Goal: Information Seeking & Learning: Learn about a topic

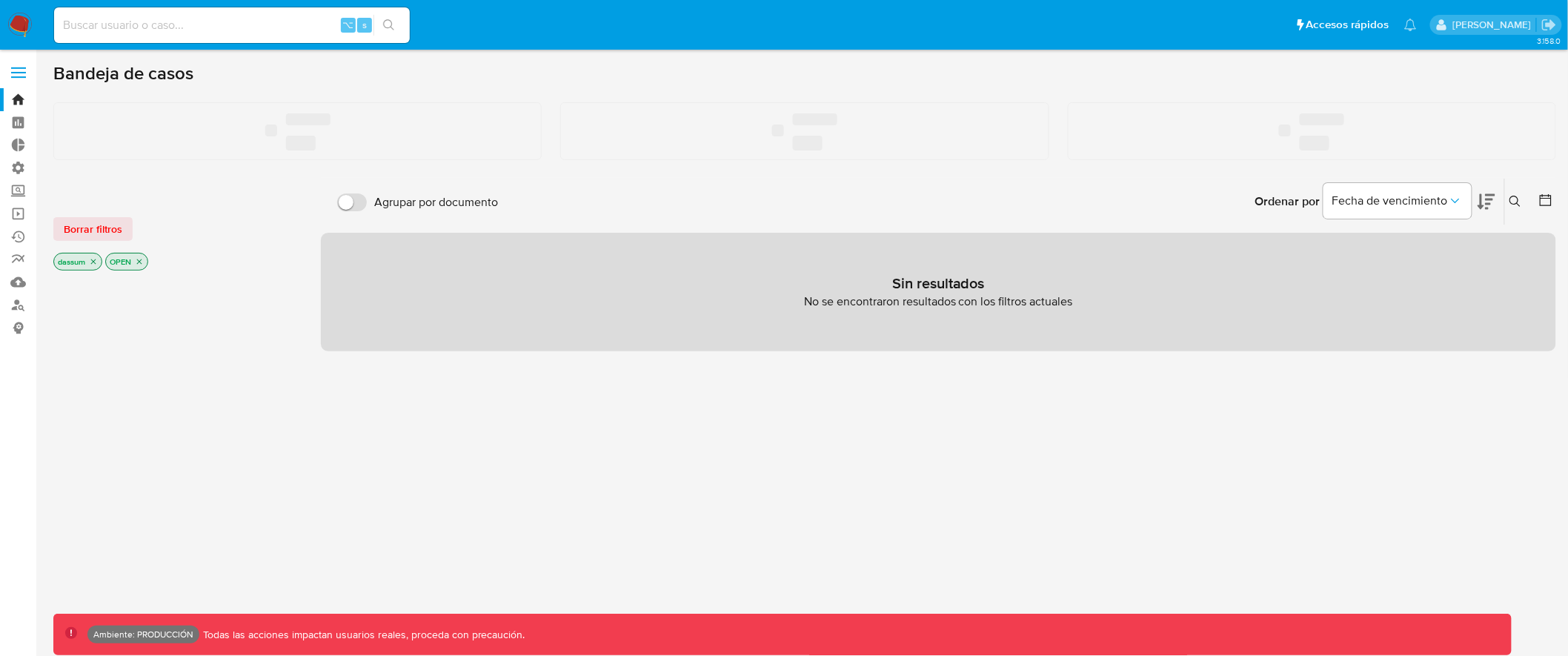
click at [22, 72] on span at bounding box center [18, 72] width 15 height 3
click at [0, 0] on input "checkbox" at bounding box center [0, 0] width 0 height 0
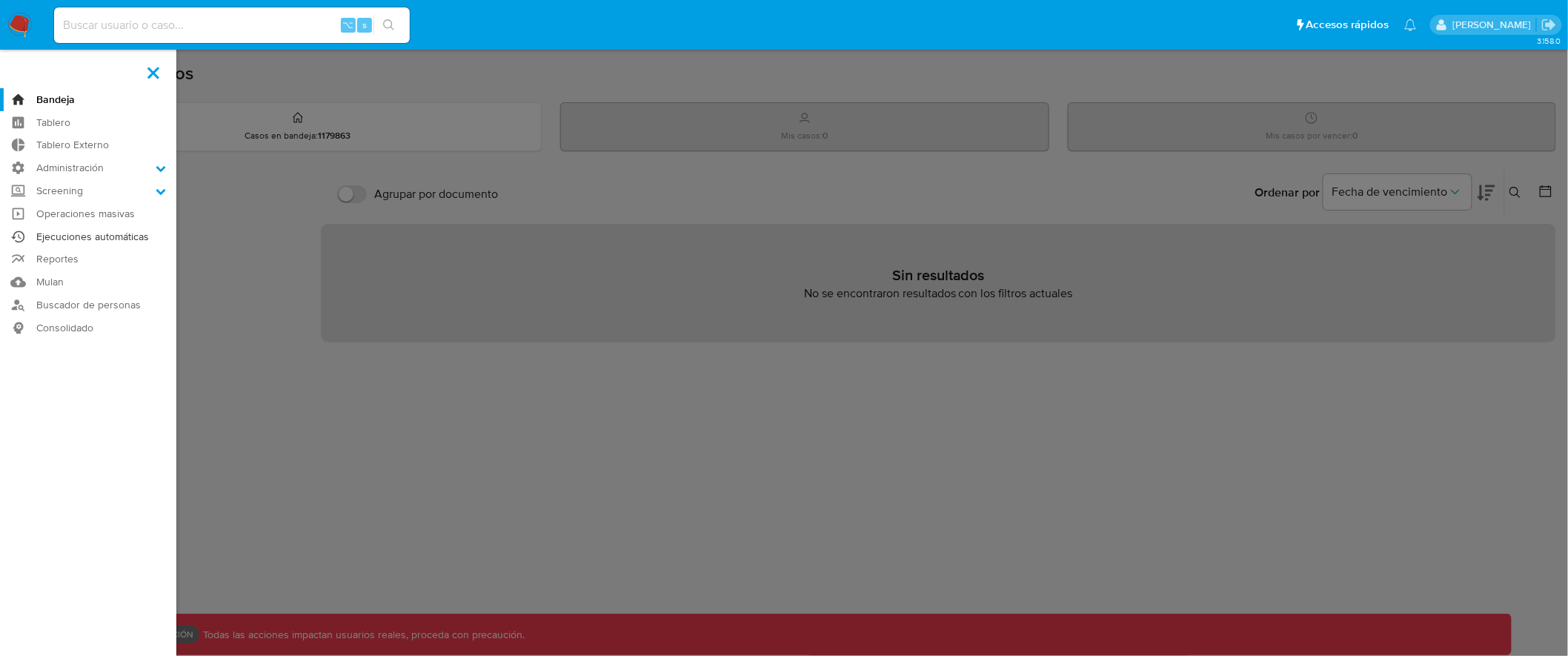
click at [108, 239] on link "Ejecuciones automáticas" at bounding box center [88, 236] width 176 height 23
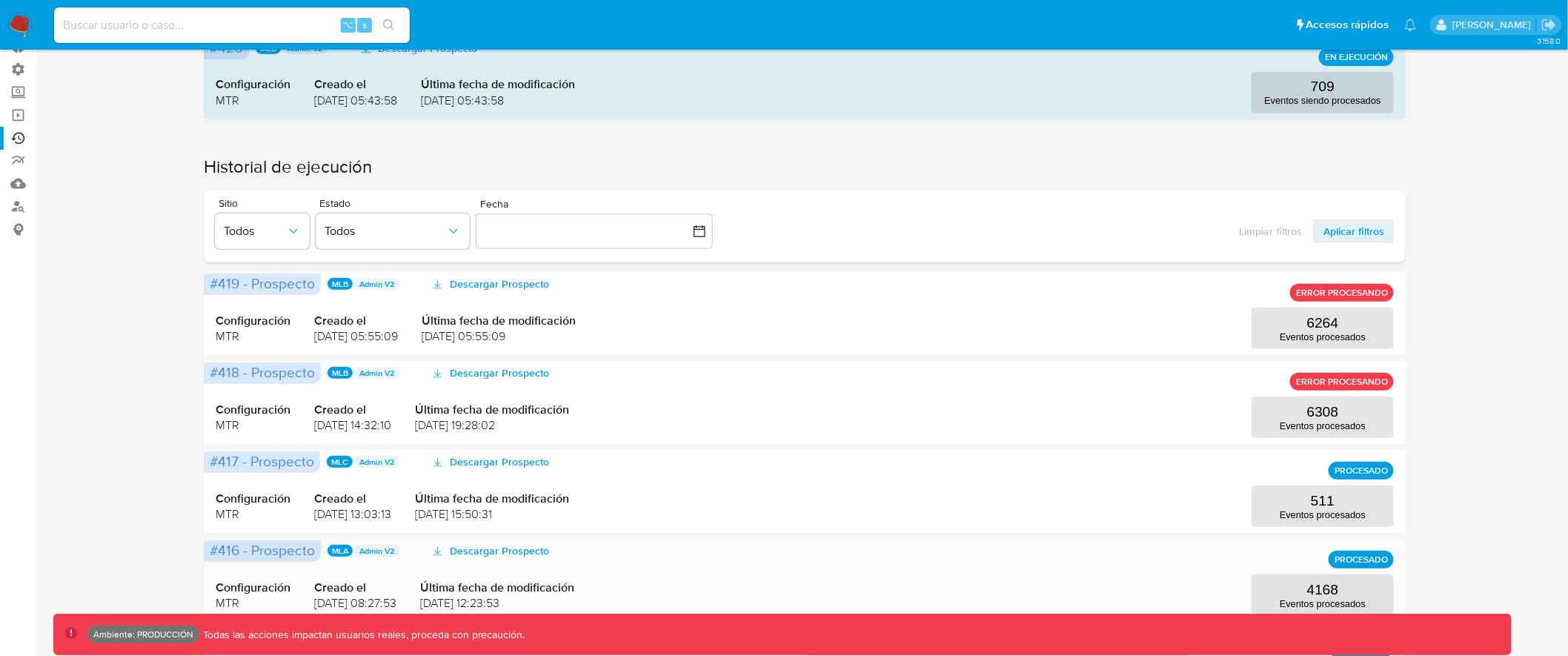
scroll to position [107, 0]
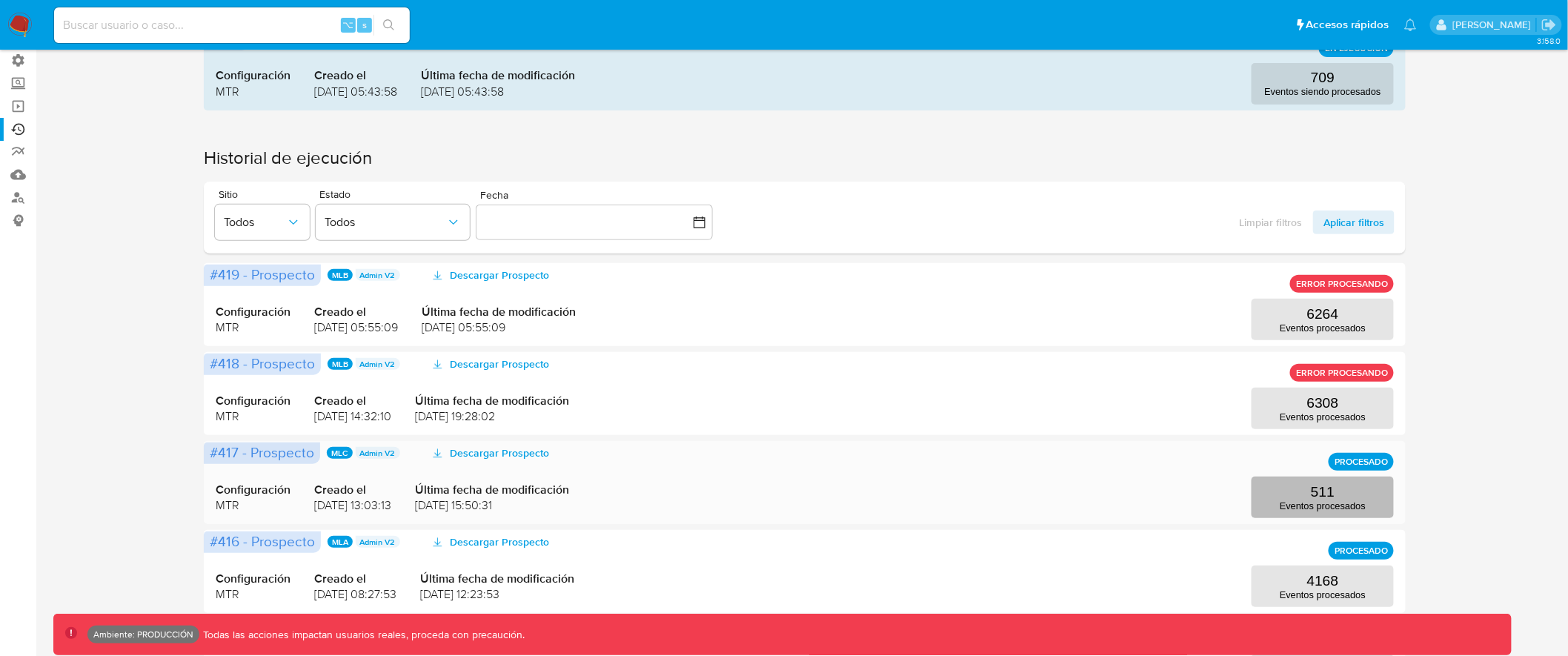
click at [1347, 495] on button "511 Eventos procesados" at bounding box center [1322, 497] width 142 height 42
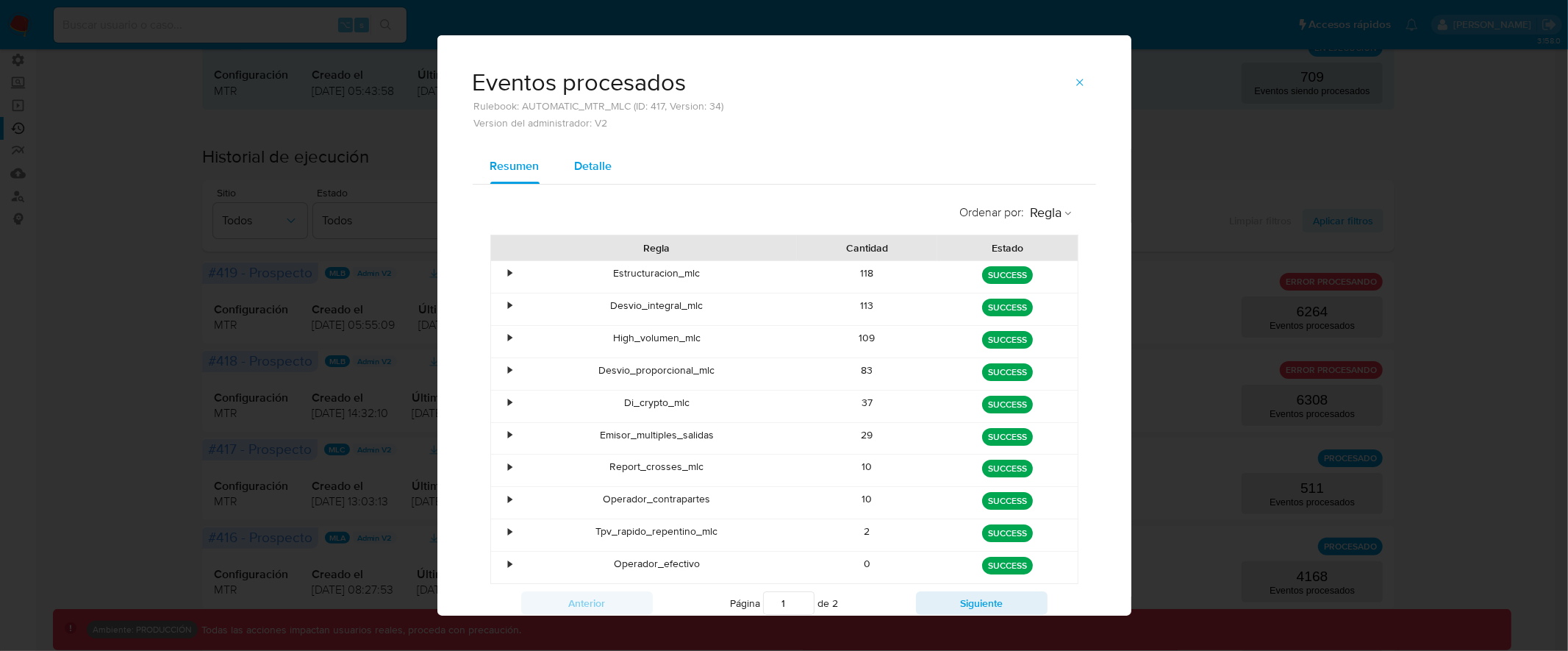
click at [594, 164] on span "Detalle" at bounding box center [593, 166] width 37 height 17
select select "10"
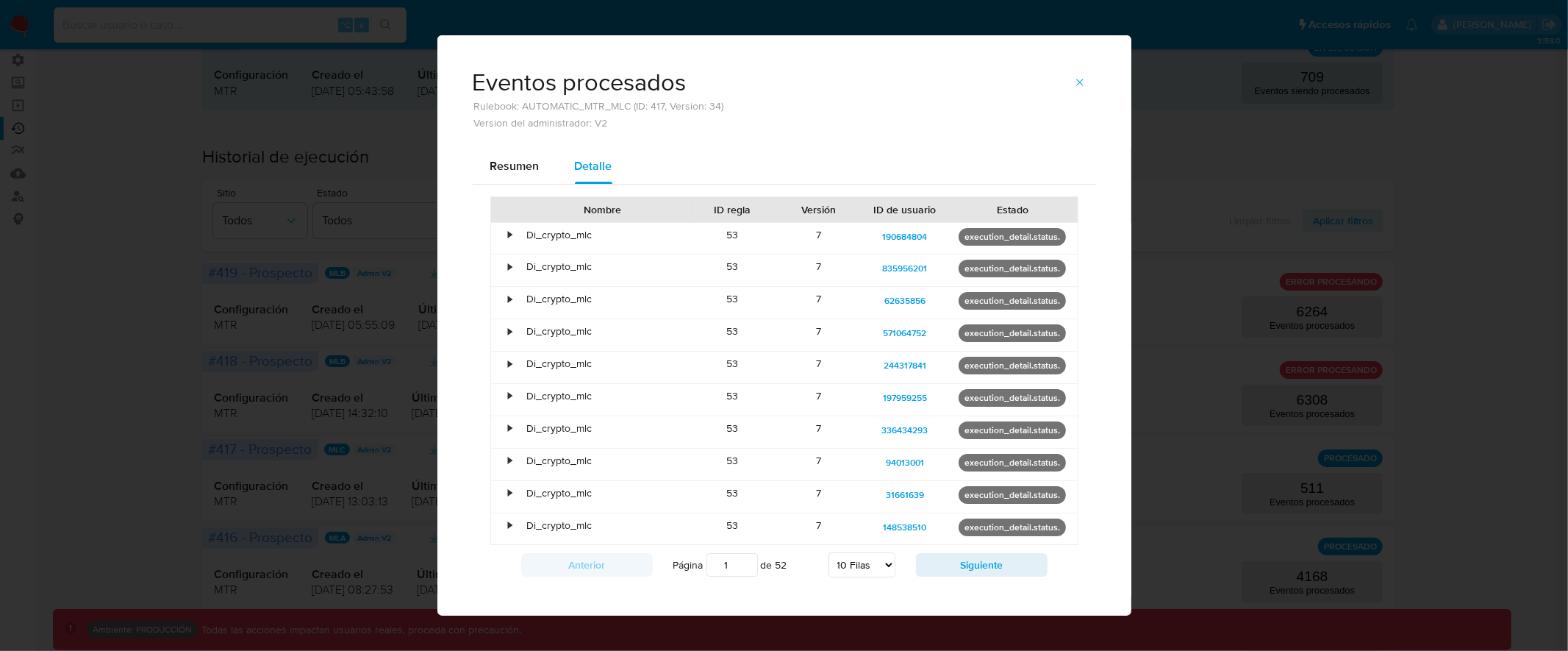
click at [1216, 139] on div "Eventos procesados Rulebook: AUTOMATIC_MTR_MLC (ID: 417, Version: 34) Version d…" at bounding box center [784, 326] width 1568 height 651
click at [1078, 81] on icon "button" at bounding box center [1080, 82] width 12 height 12
